Goal: Task Accomplishment & Management: Manage account settings

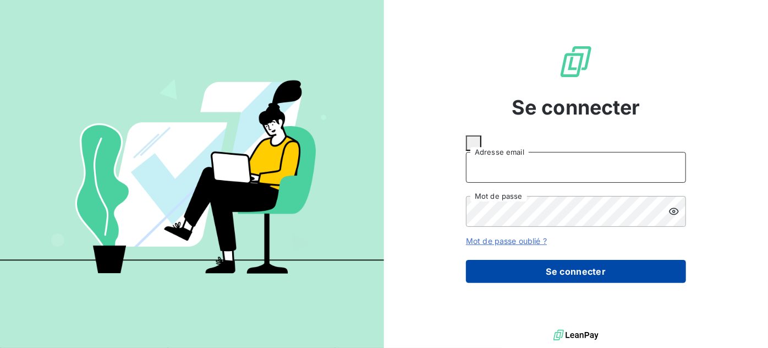
type input "[PERSON_NAME][EMAIL_ADDRESS][DOMAIN_NAME]"
click at [580, 265] on button "Se connecter" at bounding box center [576, 271] width 220 height 23
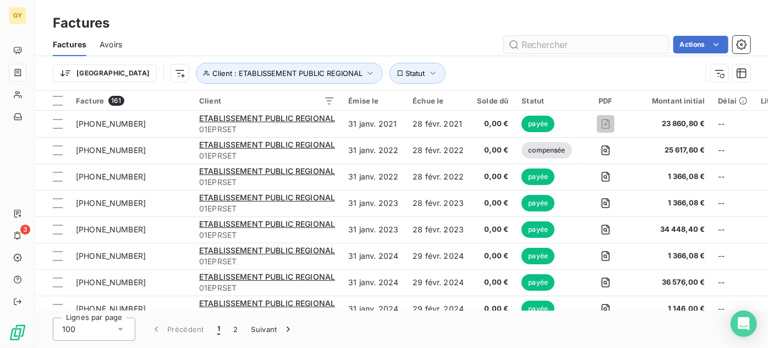
click at [562, 47] on input "text" at bounding box center [586, 45] width 165 height 18
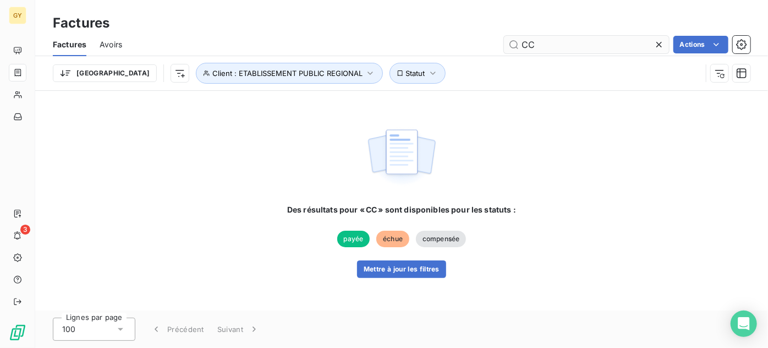
type input "C"
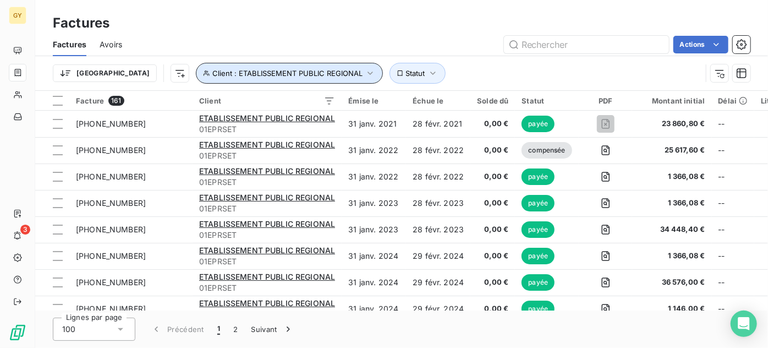
click at [365, 75] on icon "button" at bounding box center [370, 73] width 11 height 11
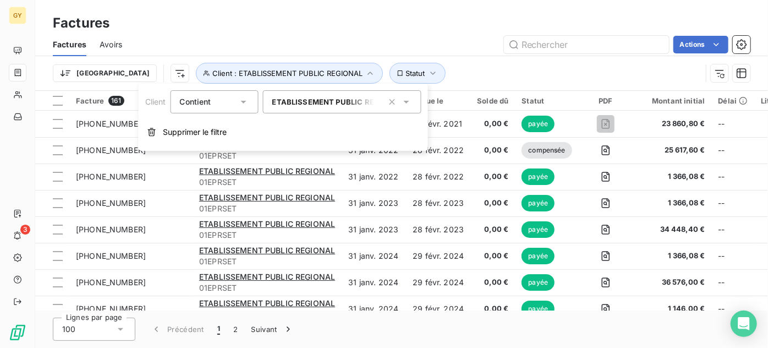
click at [248, 105] on icon at bounding box center [243, 101] width 11 height 11
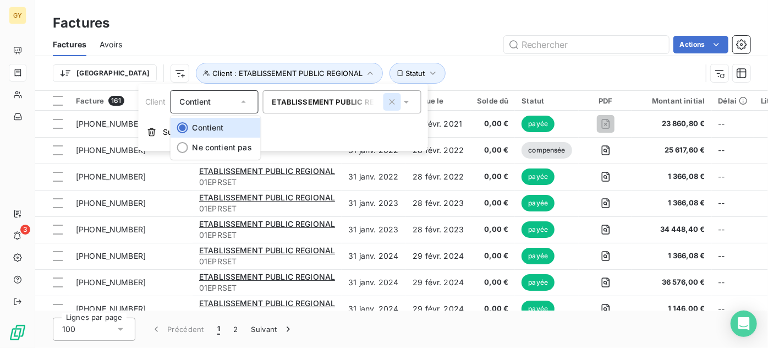
click at [390, 102] on icon "button" at bounding box center [392, 101] width 11 height 11
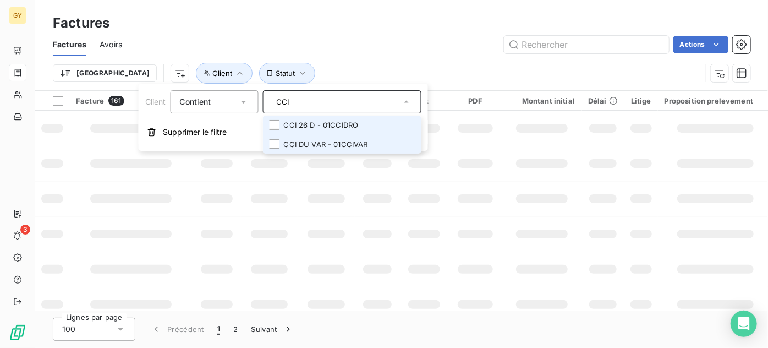
type input "CCI"
click at [320, 142] on li "CCI DU VAR - 01CCIVAR" at bounding box center [342, 144] width 159 height 19
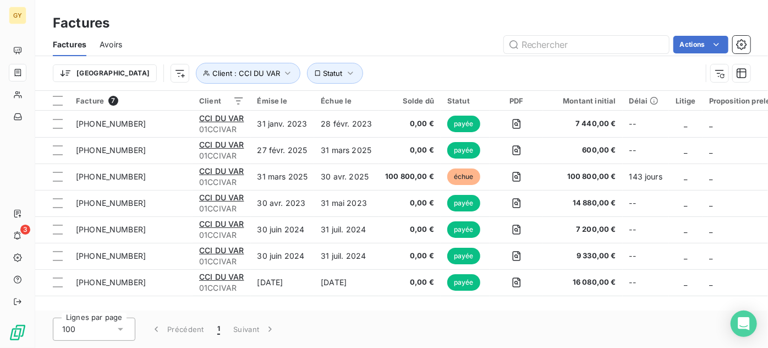
click at [588, 13] on div "Factures" at bounding box center [401, 23] width 733 height 20
